Goal: Task Accomplishment & Management: Complete application form

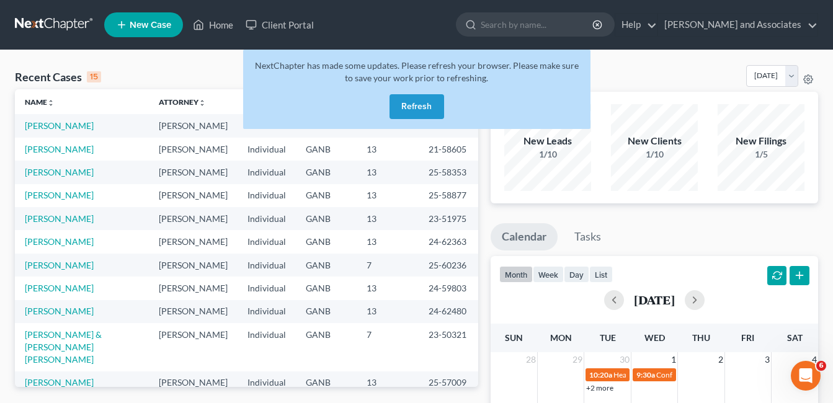
click at [411, 101] on button "Refresh" at bounding box center [417, 106] width 55 height 25
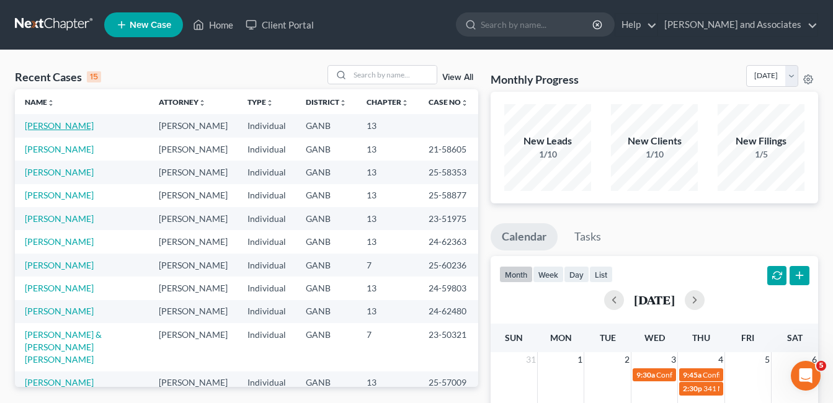
click at [48, 124] on link "[PERSON_NAME]" at bounding box center [59, 125] width 69 height 11
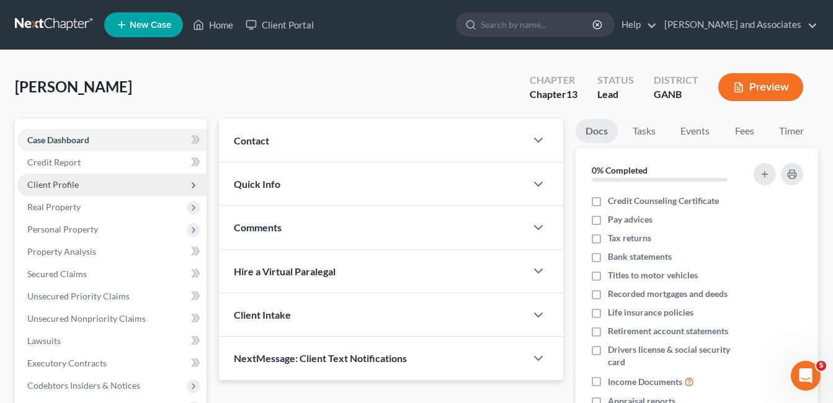
click at [63, 182] on span "Client Profile" at bounding box center [53, 184] width 52 height 11
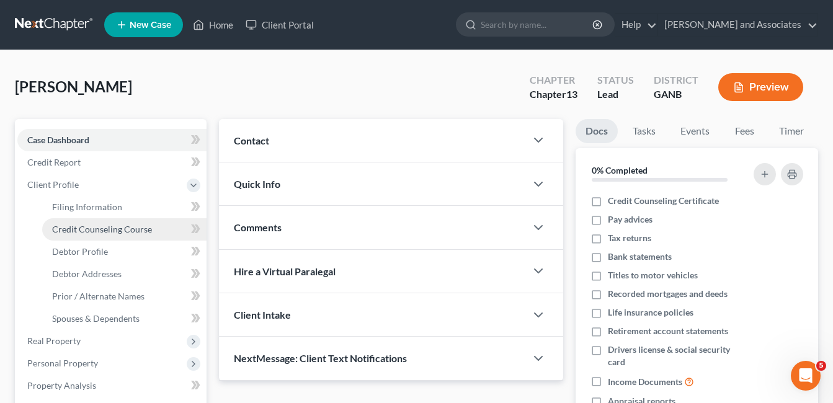
drag, startPoint x: 122, startPoint y: 227, endPoint x: 148, endPoint y: 225, distance: 26.1
click at [123, 227] on span "Credit Counseling Course" at bounding box center [102, 229] width 100 height 11
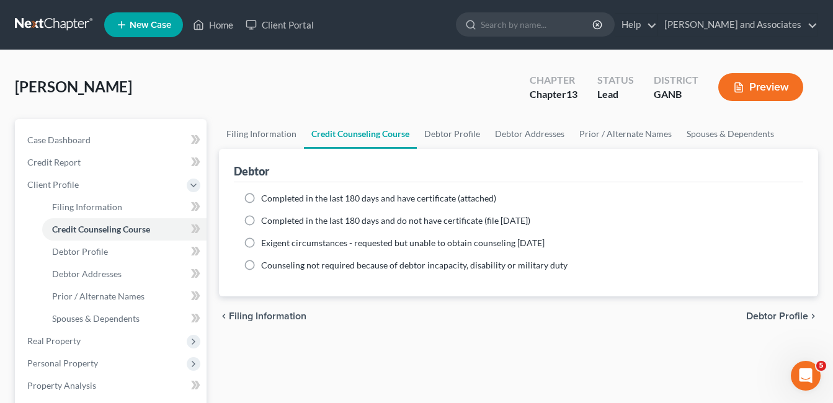
click at [261, 196] on label "Completed in the last 180 days and have certificate (attached)" at bounding box center [378, 198] width 235 height 12
click at [266, 196] on input "Completed in the last 180 days and have certificate (attached)" at bounding box center [270, 196] width 8 height 8
radio input "true"
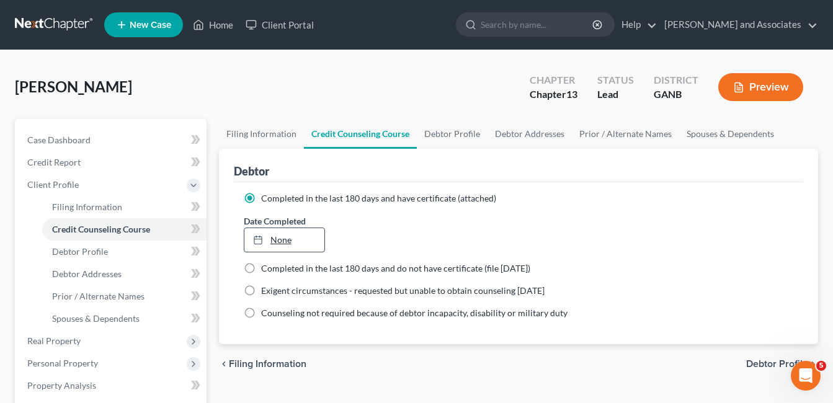
click at [290, 240] on link "None" at bounding box center [285, 240] width 80 height 24
type input "[DATE]"
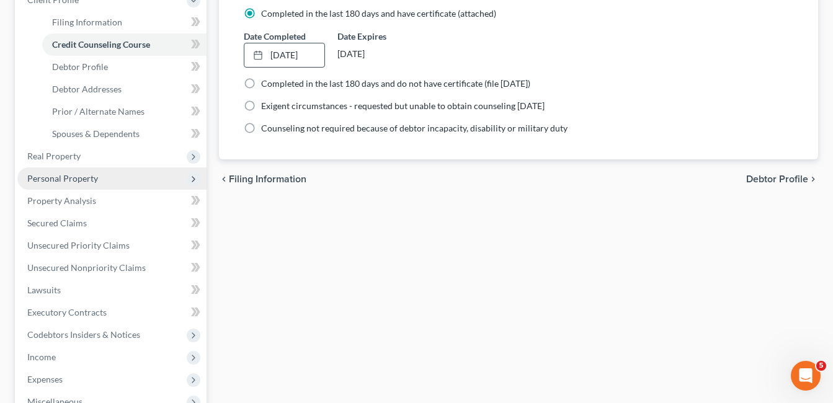
scroll to position [186, 0]
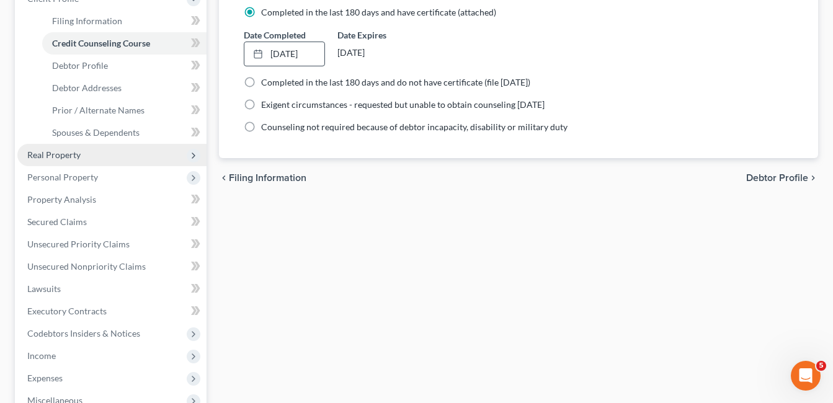
click at [62, 155] on span "Real Property" at bounding box center [53, 155] width 53 height 11
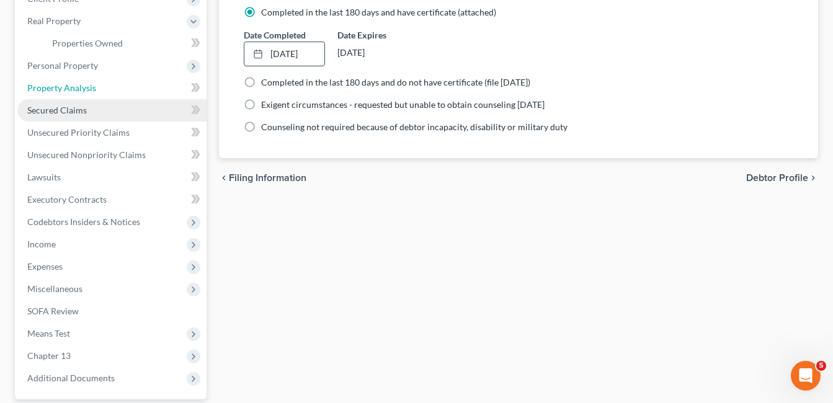
click at [75, 87] on span "Property Analysis" at bounding box center [61, 88] width 69 height 11
